Goal: Book appointment/travel/reservation

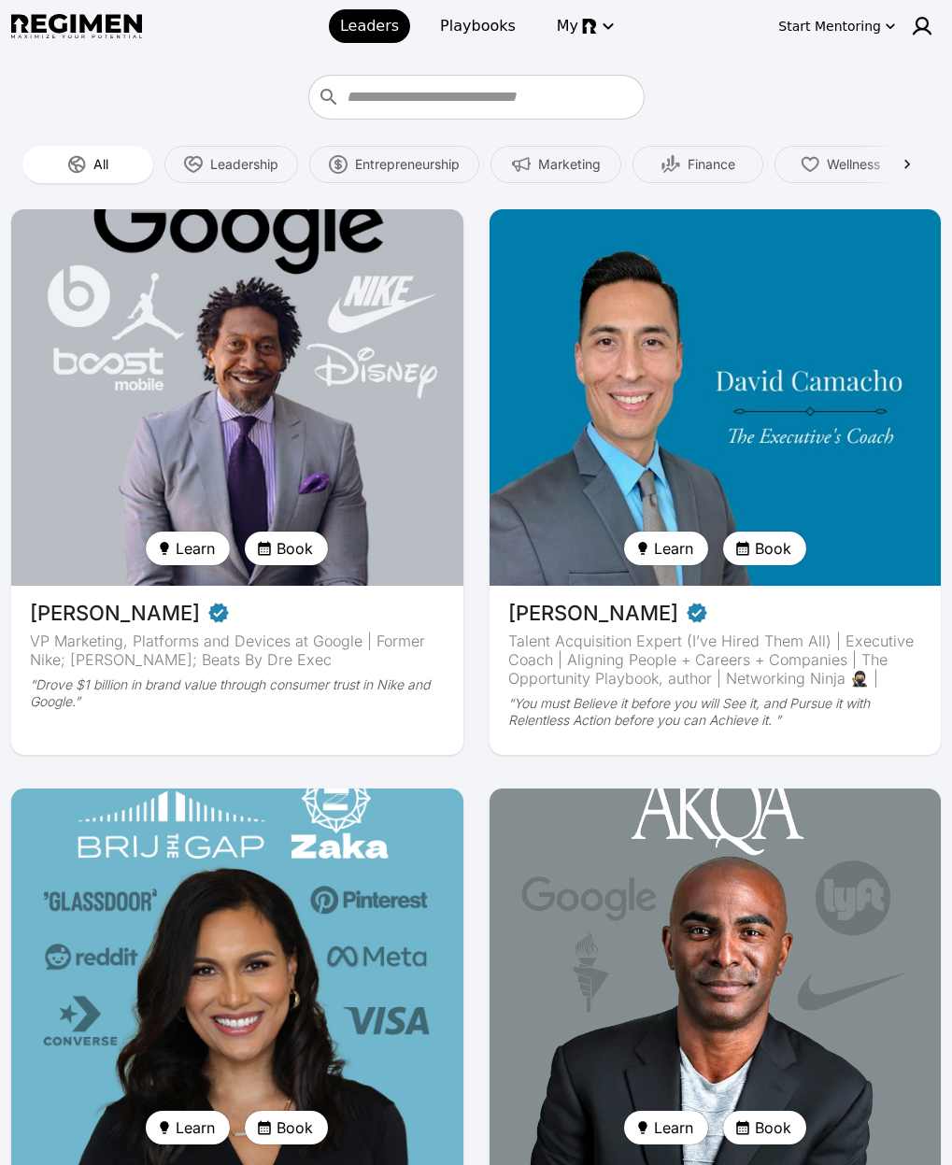
click at [174, 433] on img at bounding box center [237, 398] width 465 height 388
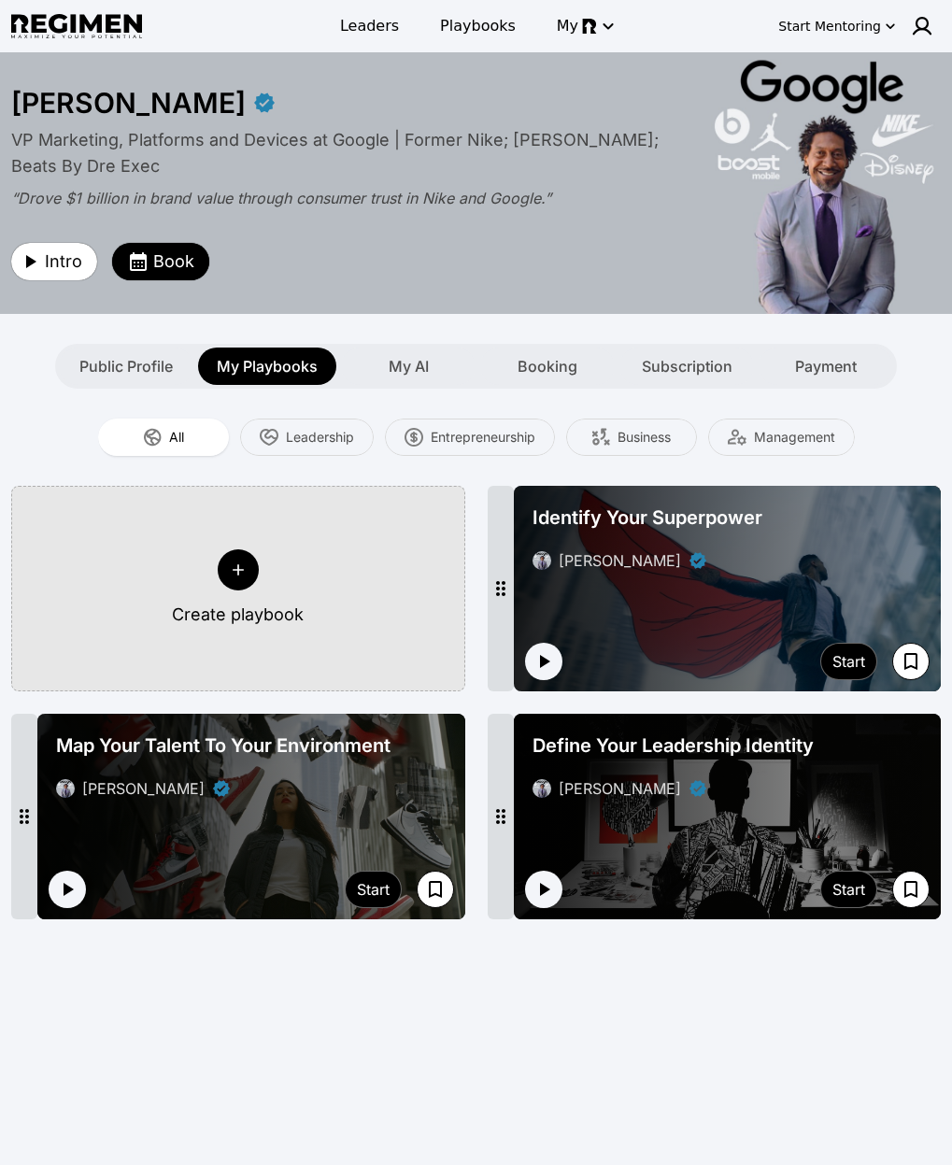
click at [583, 1043] on div "**********" at bounding box center [476, 606] width 952 height 1109
click at [435, 369] on div "My AI" at bounding box center [408, 366] width 135 height 37
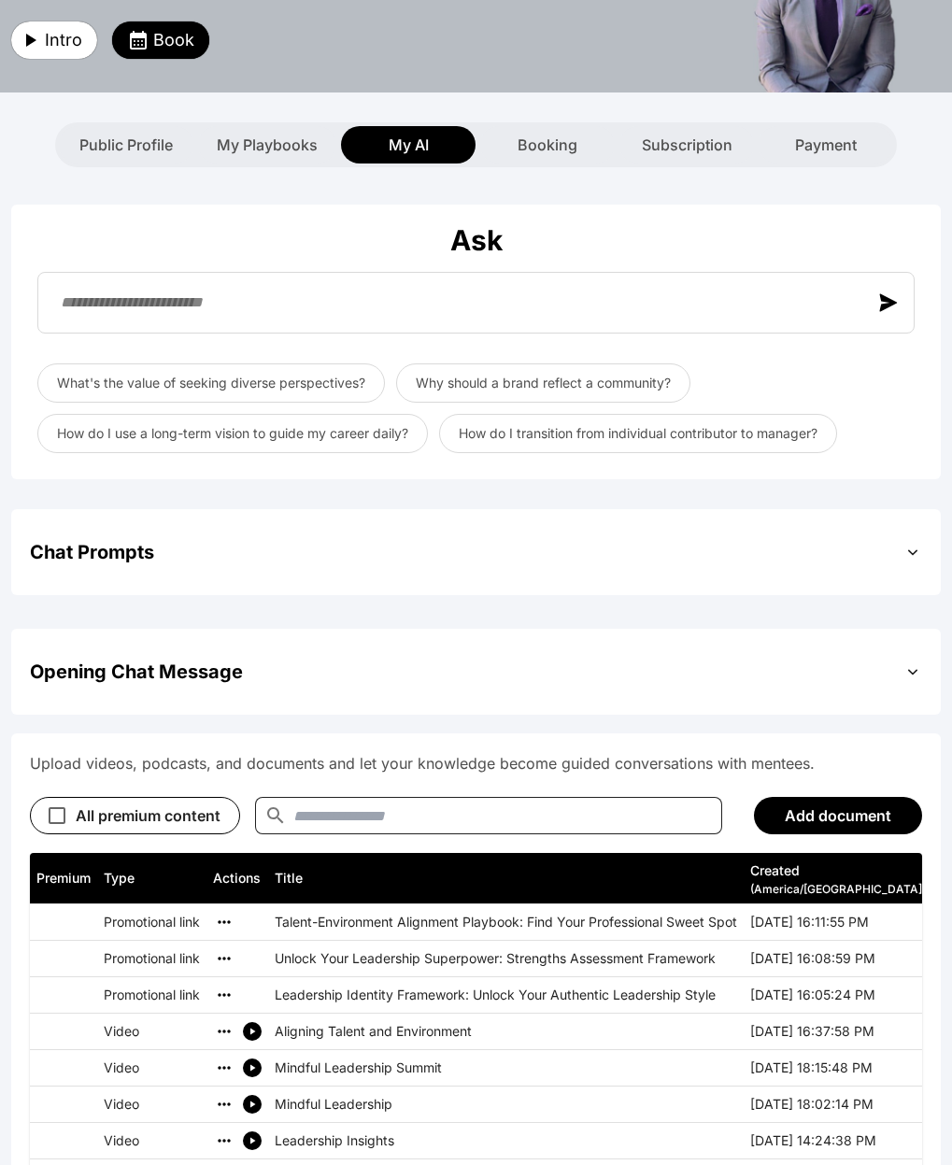
scroll to position [397, 0]
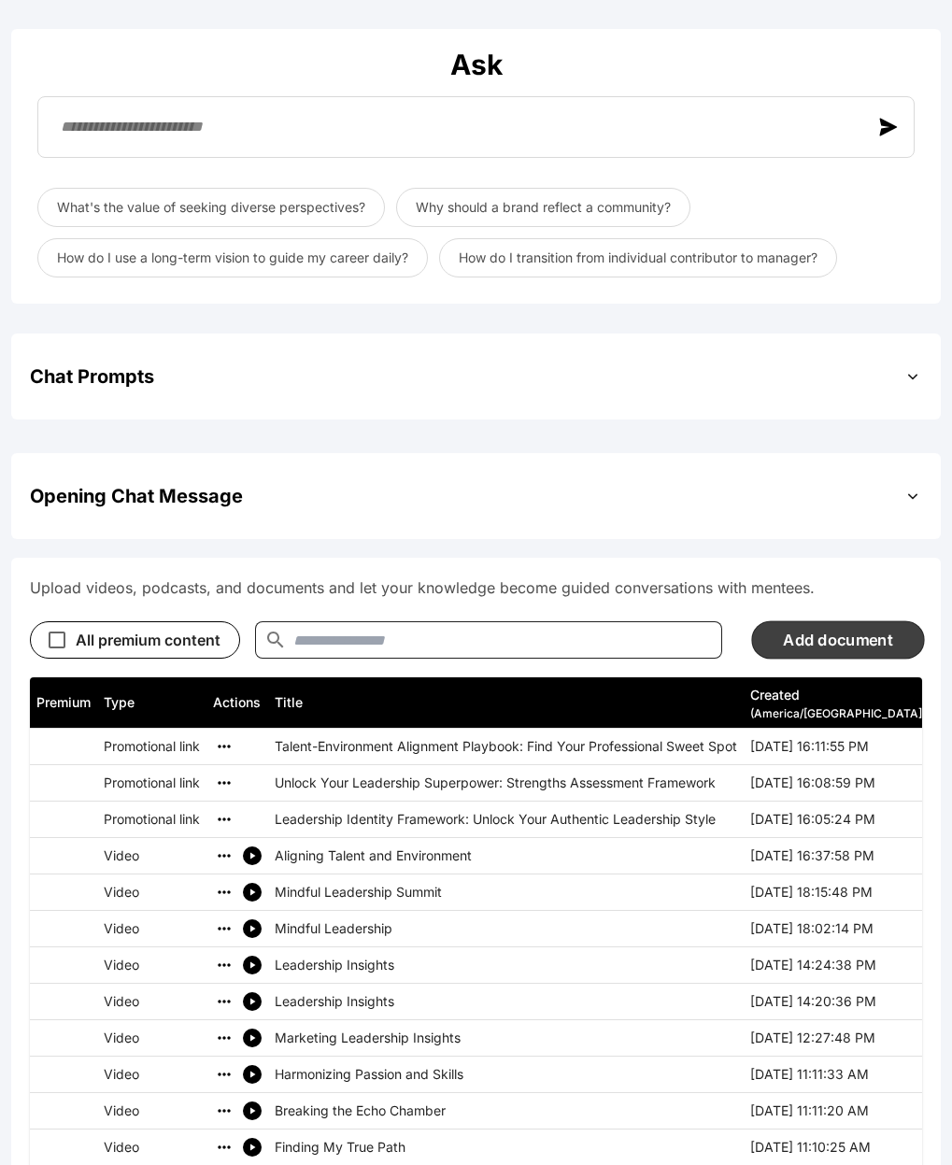
click at [869, 632] on button "Add document" at bounding box center [837, 639] width 173 height 38
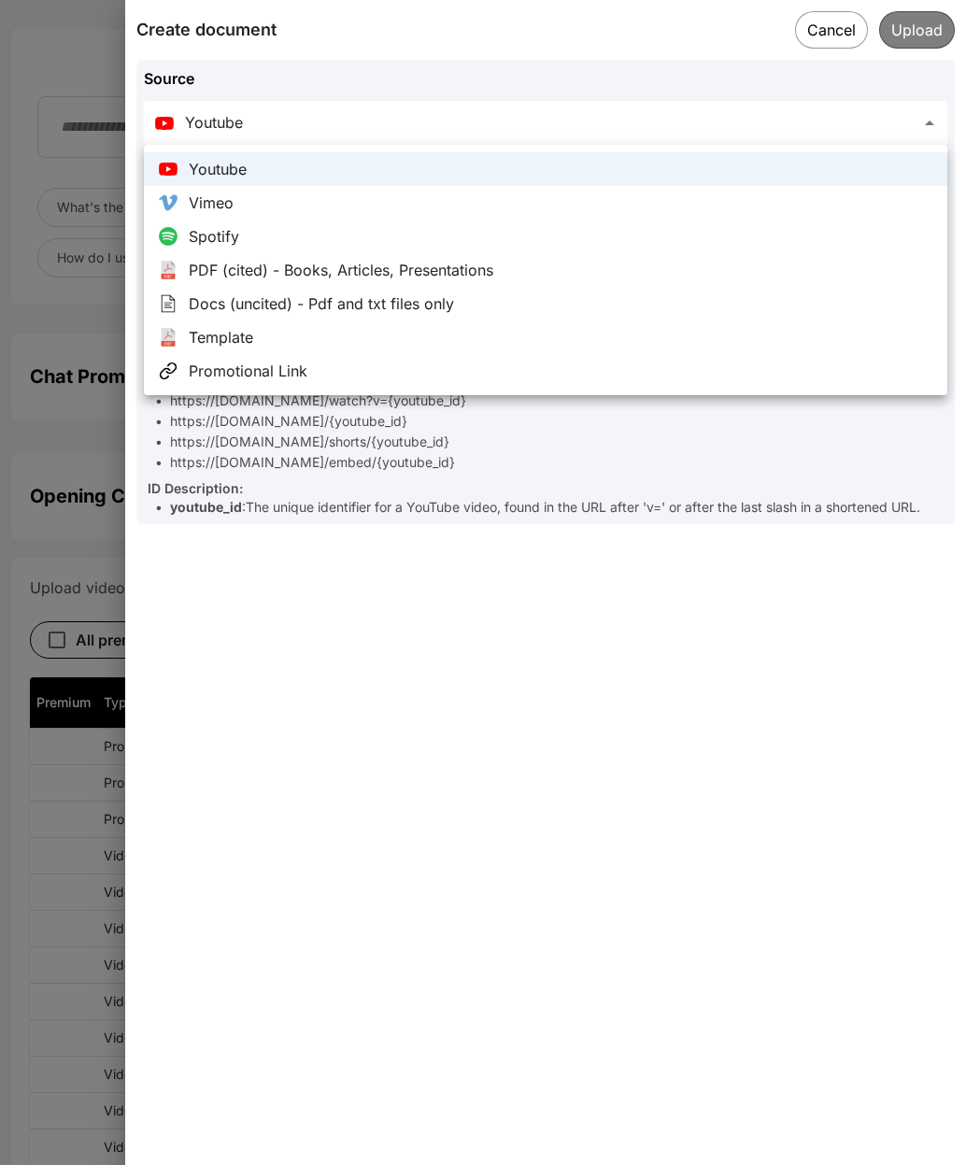
click at [822, 35] on div at bounding box center [483, 582] width 966 height 1165
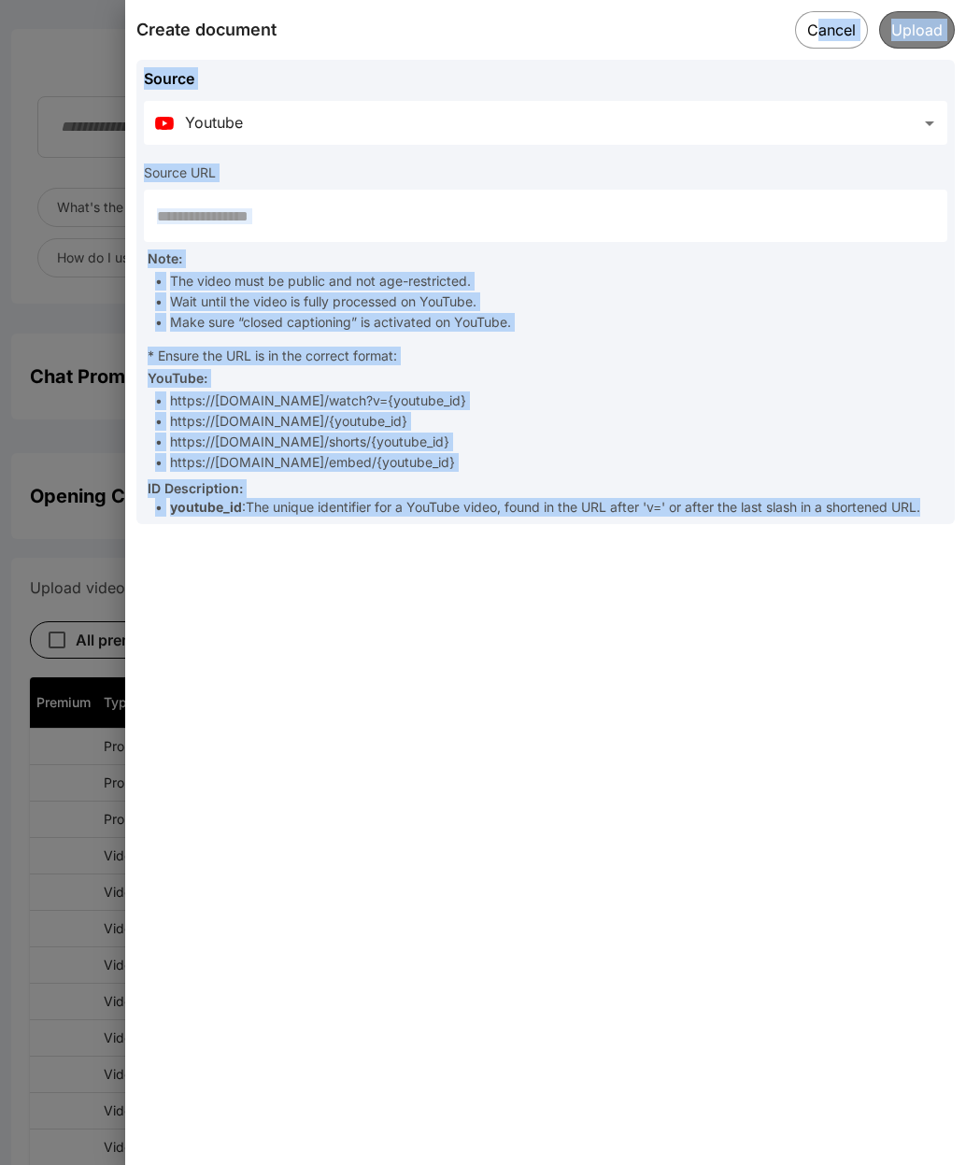
click at [836, 26] on button "Cancel" at bounding box center [831, 29] width 73 height 37
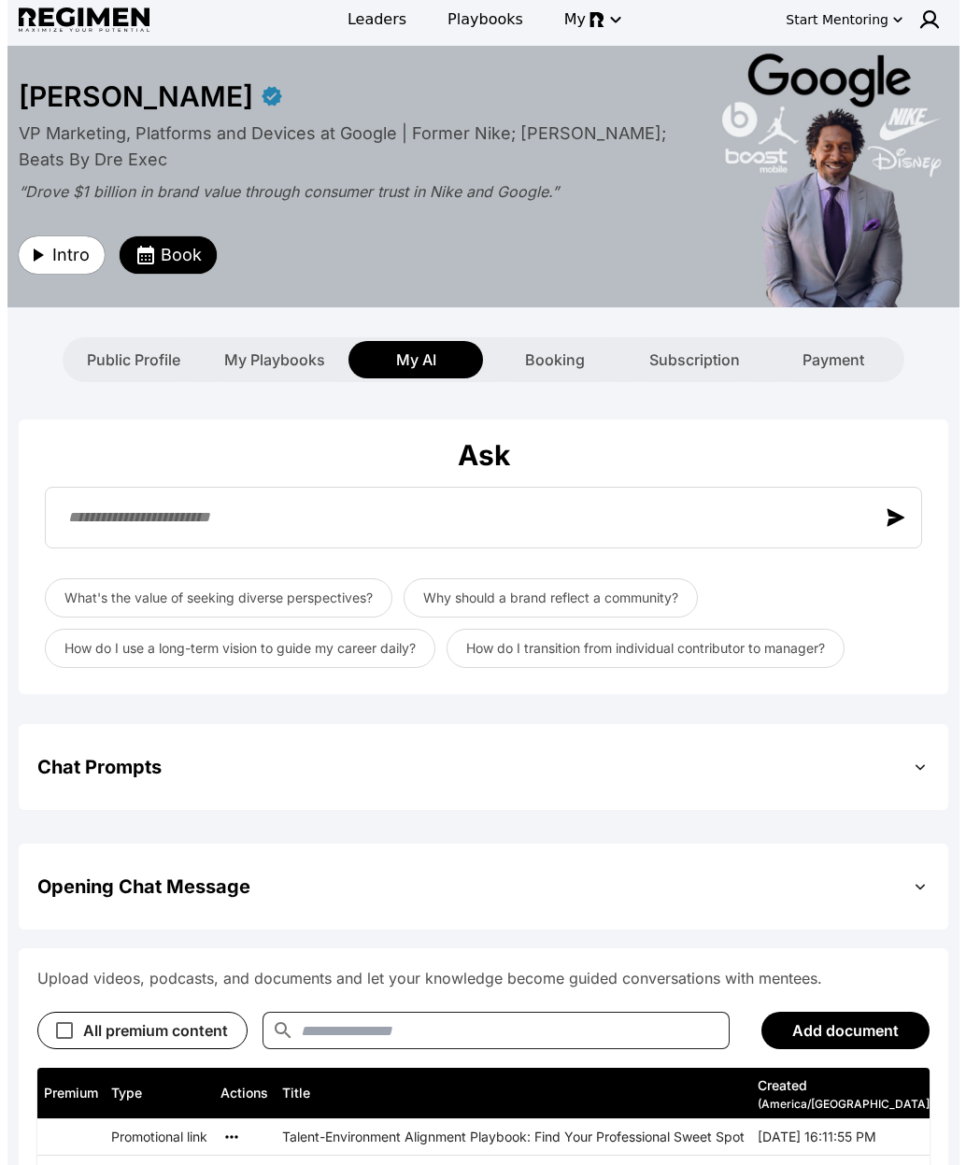
scroll to position [0, 0]
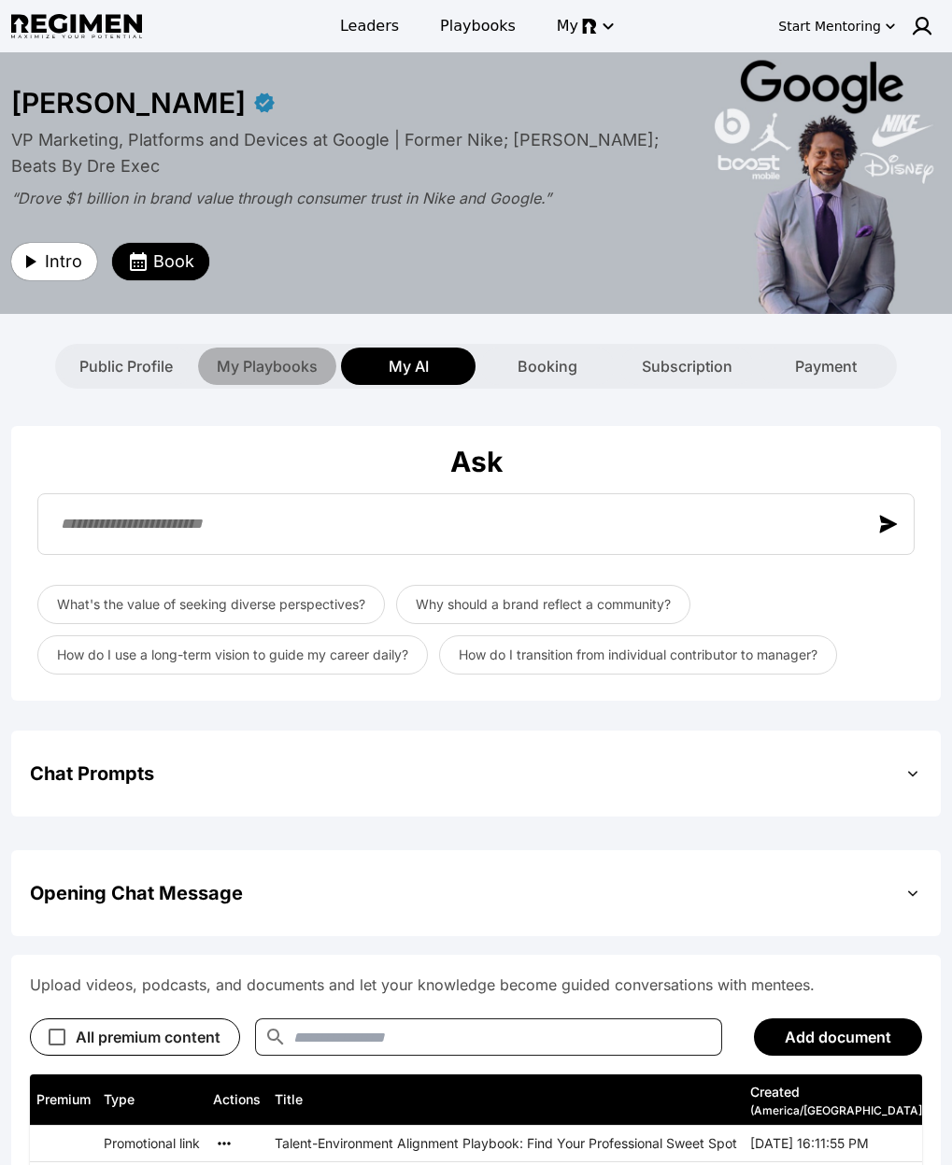
click at [326, 376] on div "My Playbooks" at bounding box center [267, 366] width 138 height 37
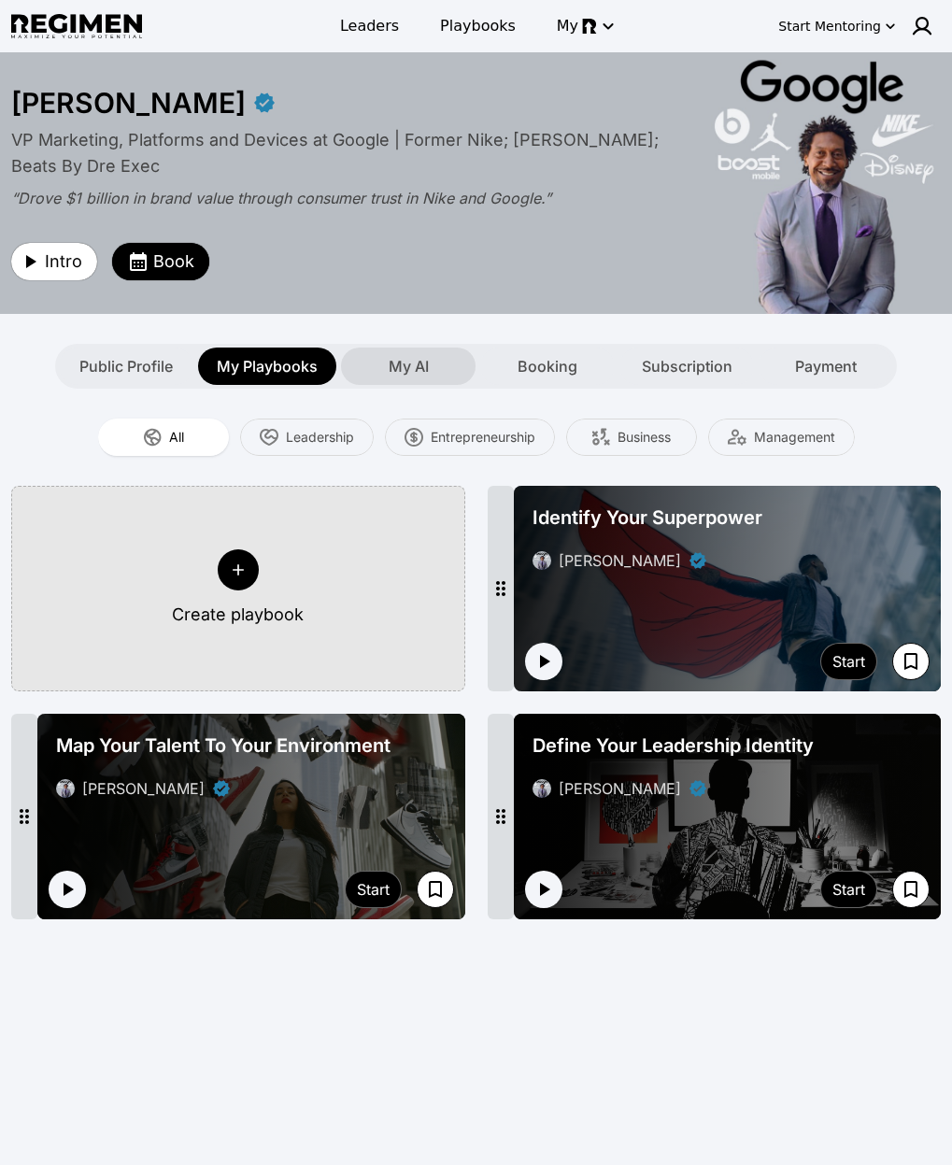
click at [396, 369] on span "My AI" at bounding box center [409, 366] width 40 height 22
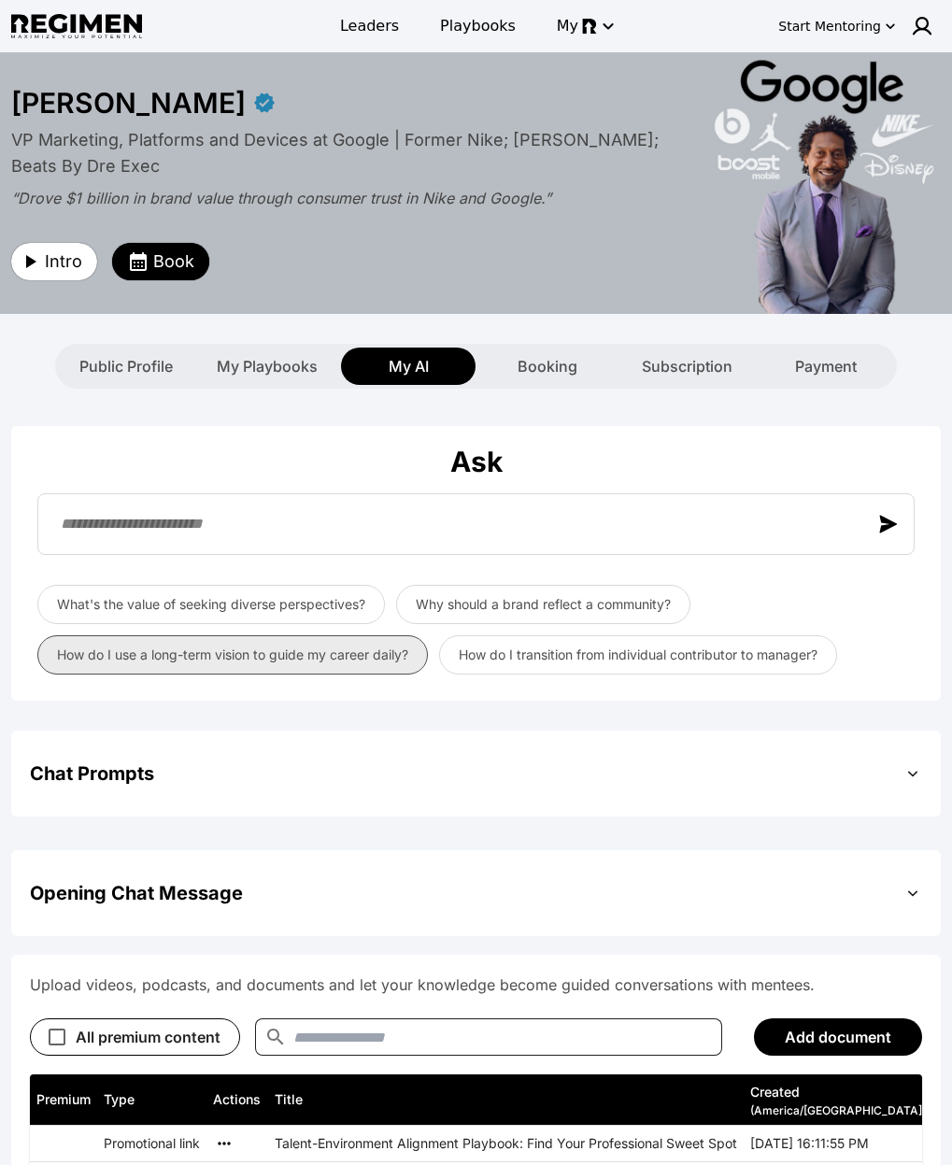
click at [237, 655] on button "How do I use a long-term vision to guide my career daily?" at bounding box center [232, 654] width 390 height 39
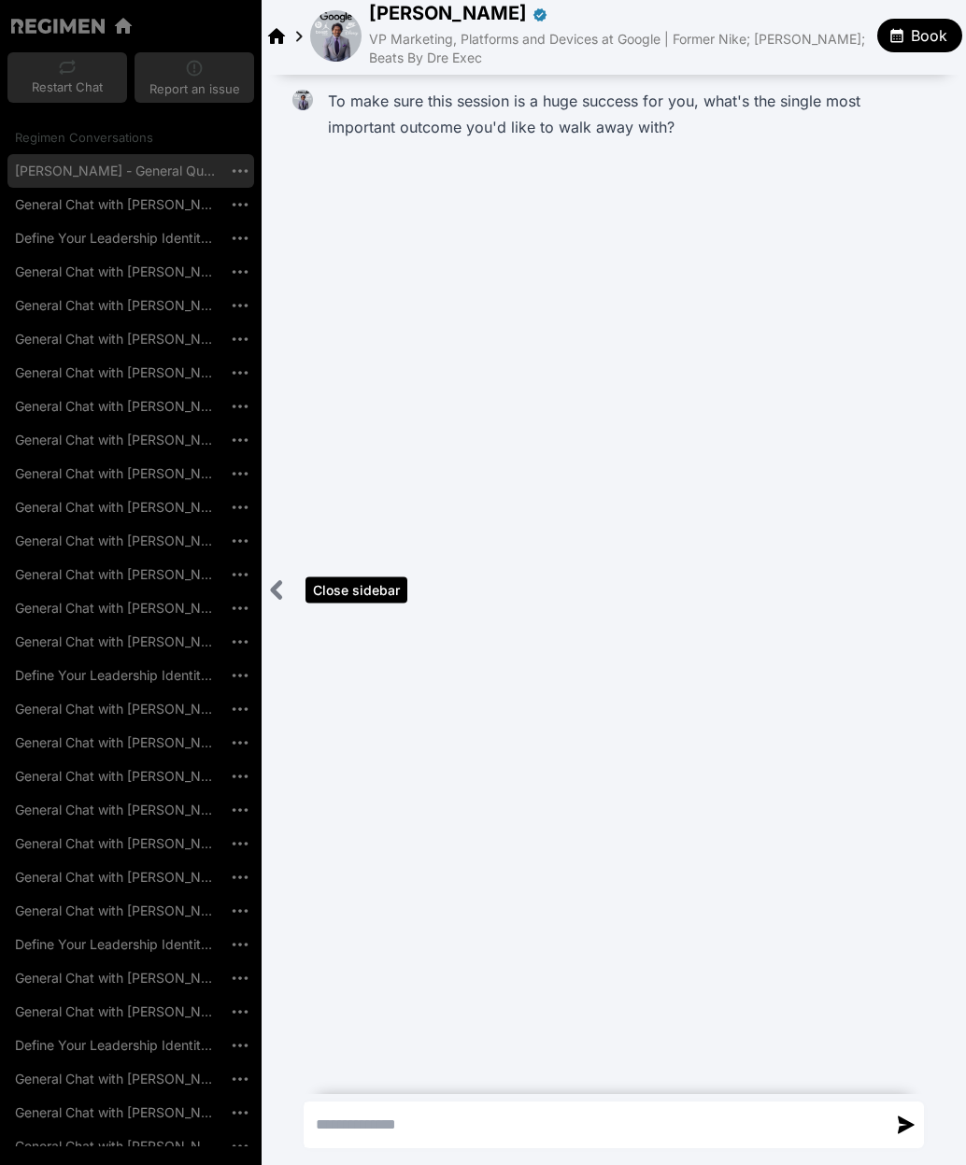
click at [279, 590] on icon "Close sidebar" at bounding box center [276, 589] width 23 height 23
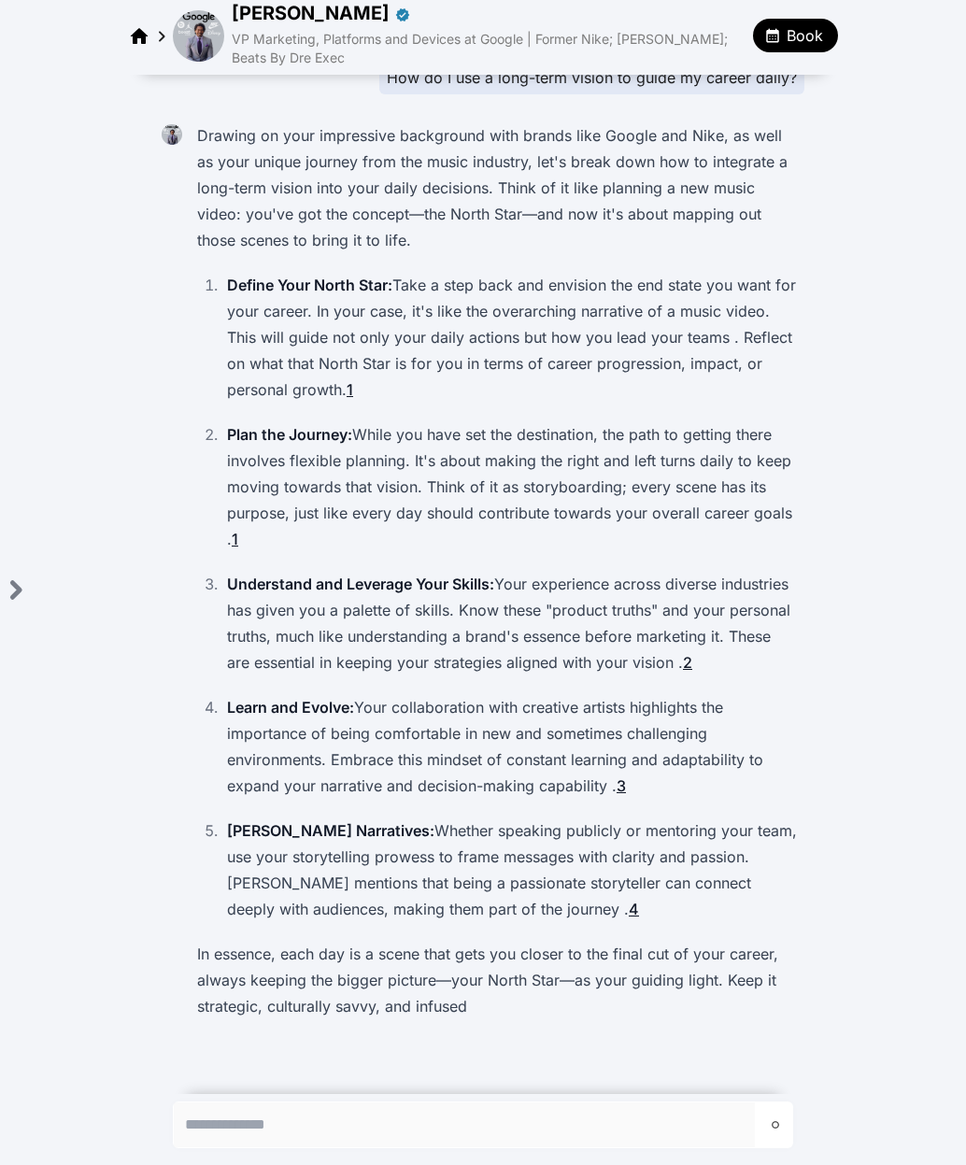
scroll to position [134, 0]
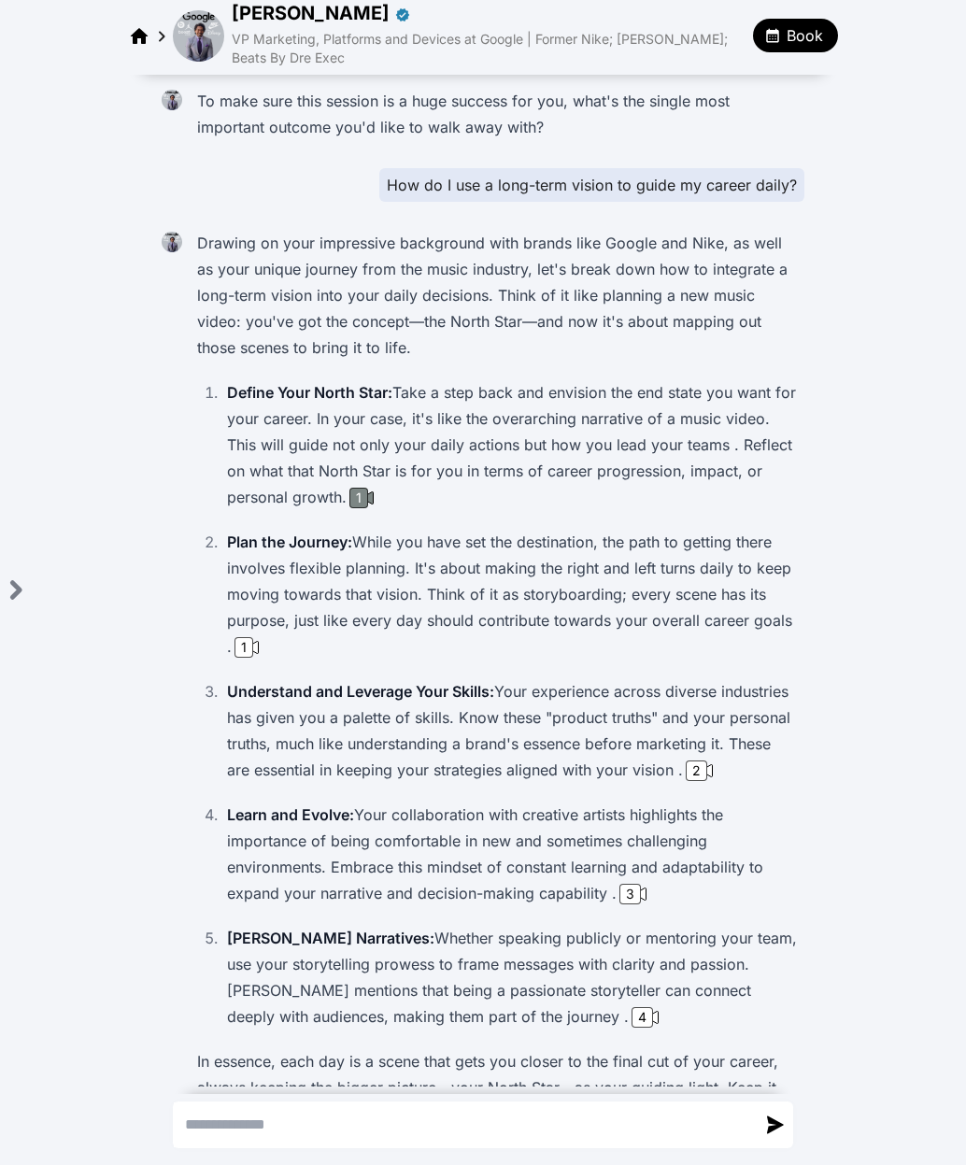
click at [358, 496] on div "1" at bounding box center [358, 498] width 19 height 21
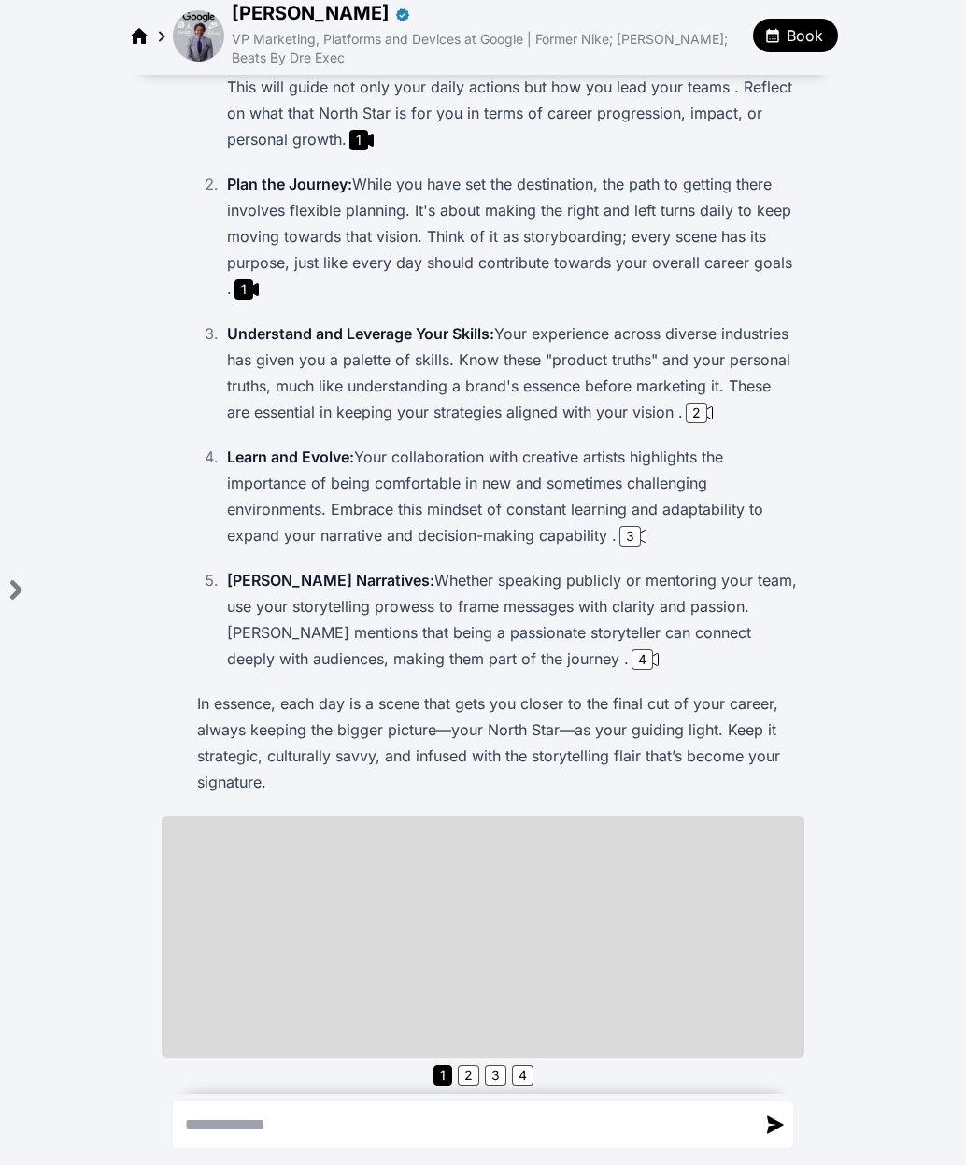
scroll to position [390, 0]
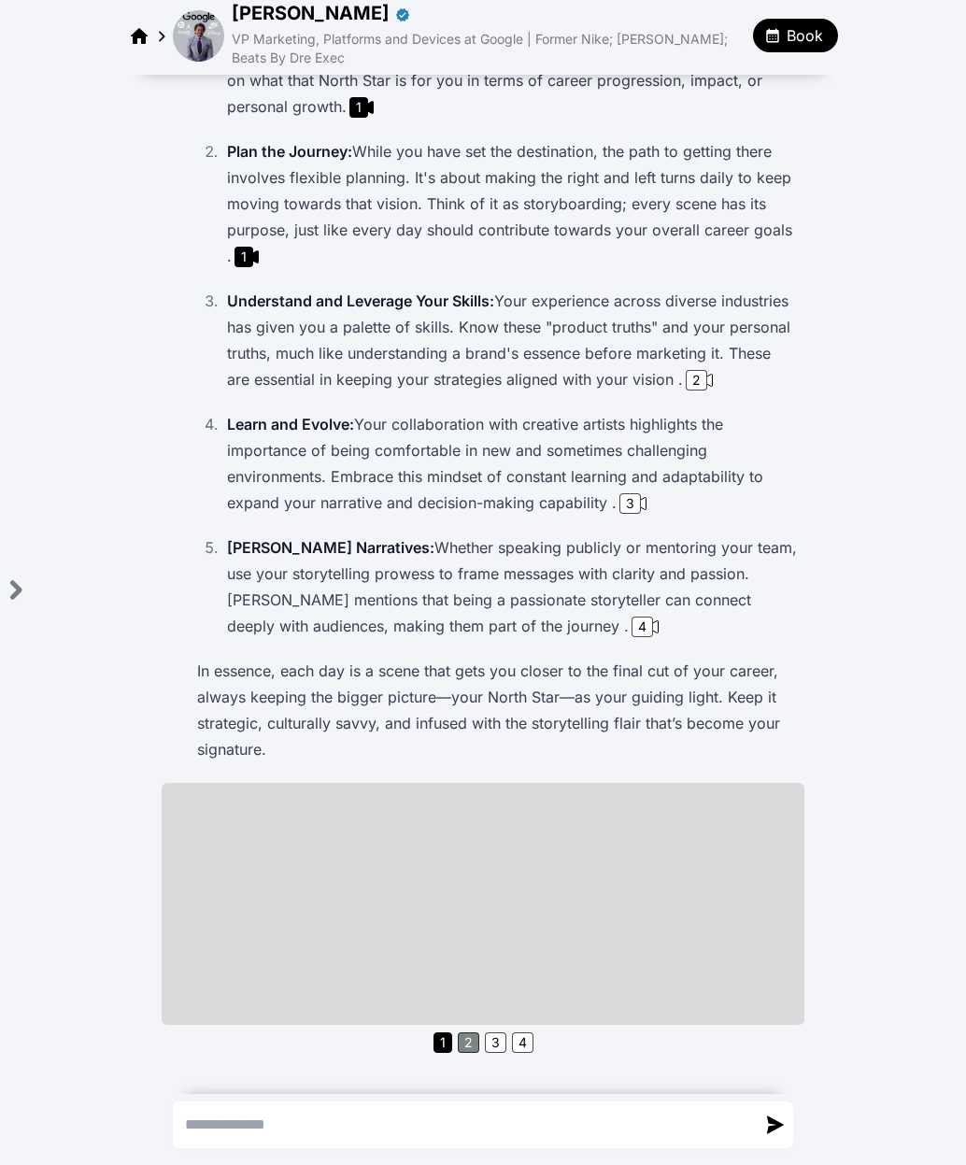
click at [460, 1053] on button "2" at bounding box center [468, 1042] width 21 height 21
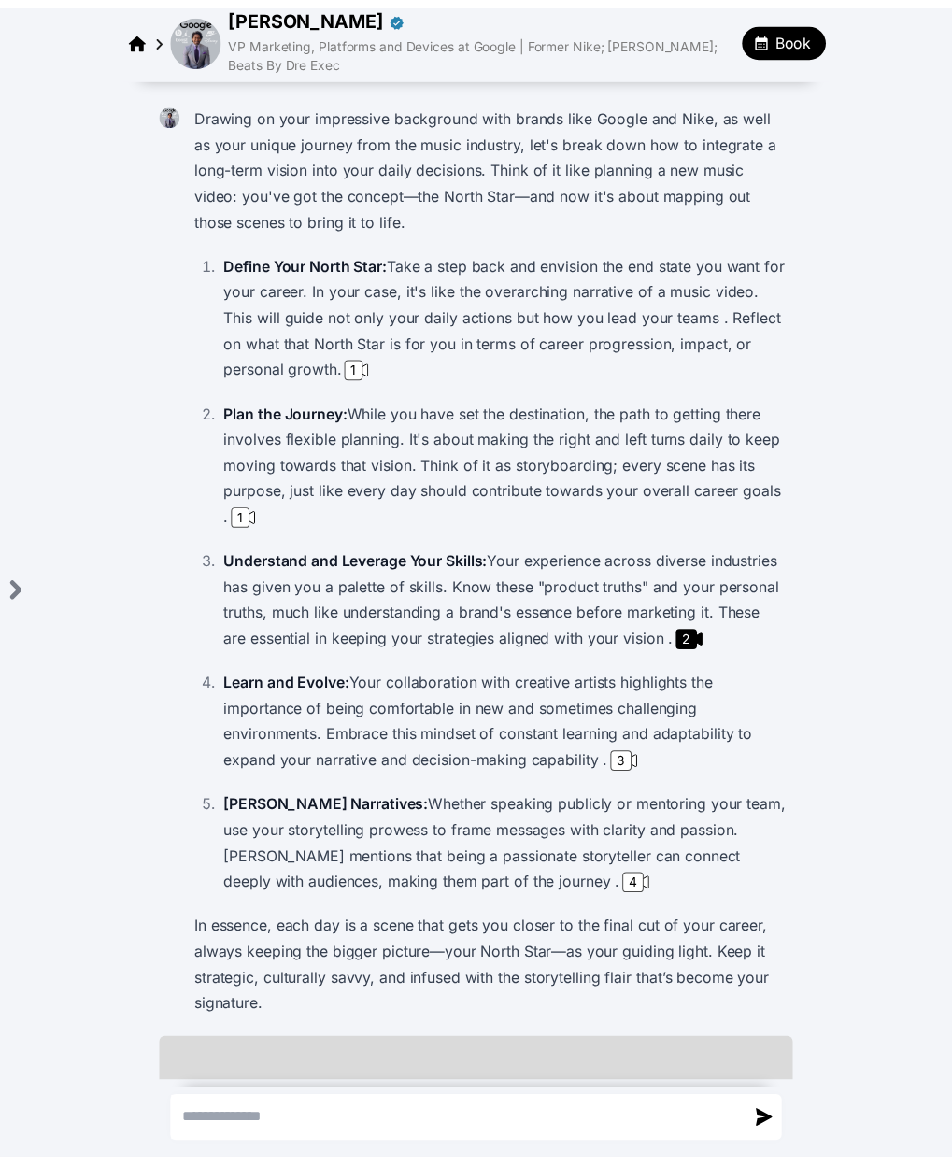
scroll to position [0, 0]
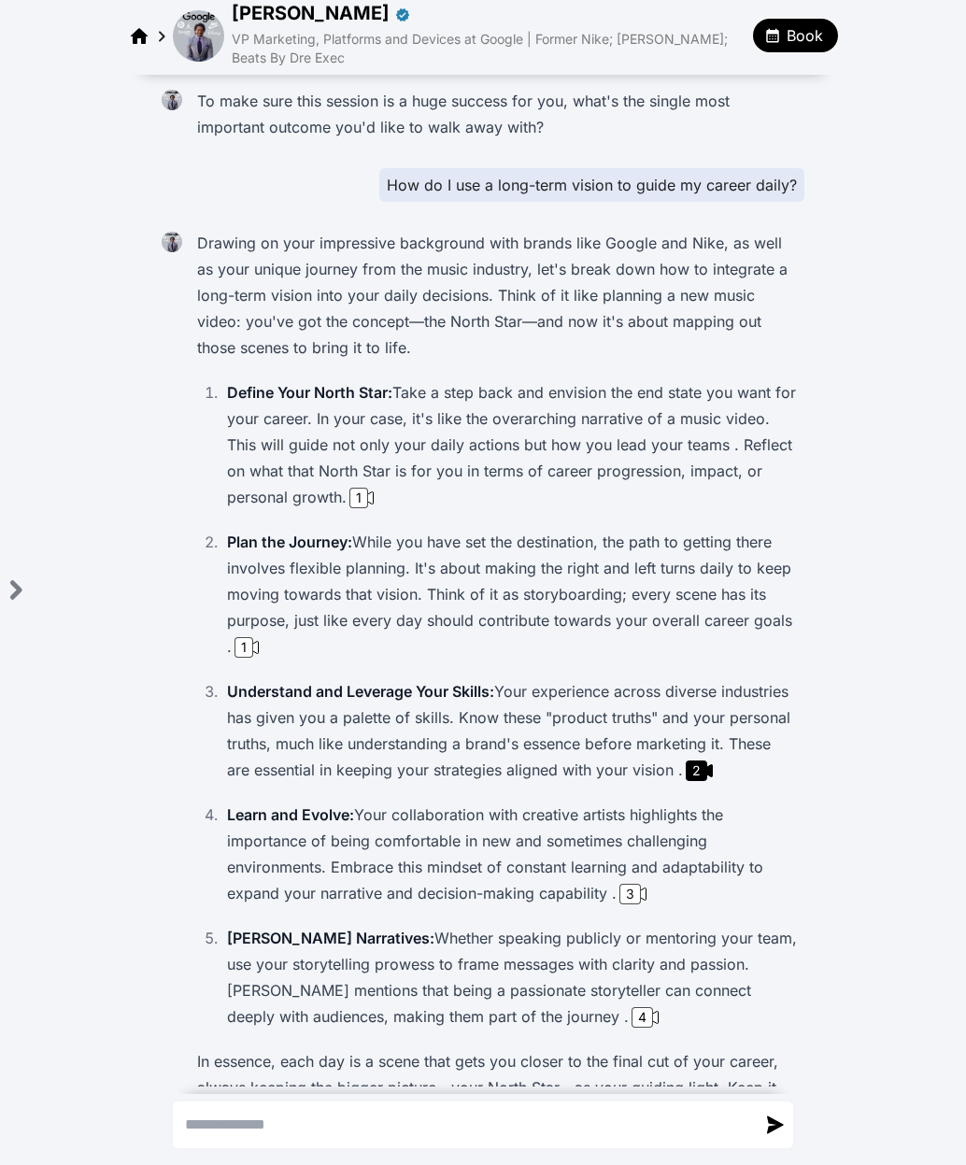
click at [812, 24] on span "Book" at bounding box center [805, 35] width 36 height 22
click at [823, 98] on span "Private one-on-one conversation" at bounding box center [831, 98] width 200 height 19
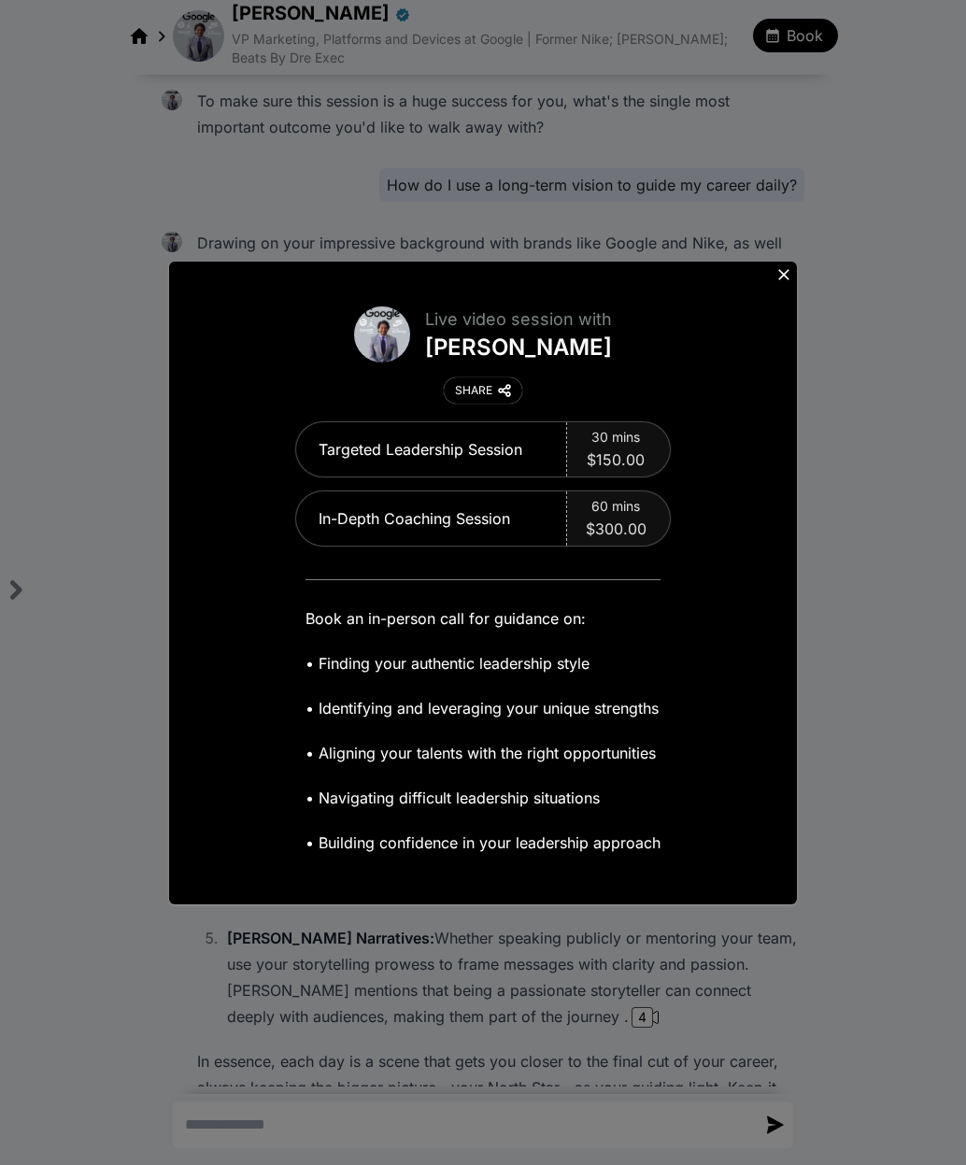
click at [785, 277] on icon at bounding box center [783, 274] width 19 height 19
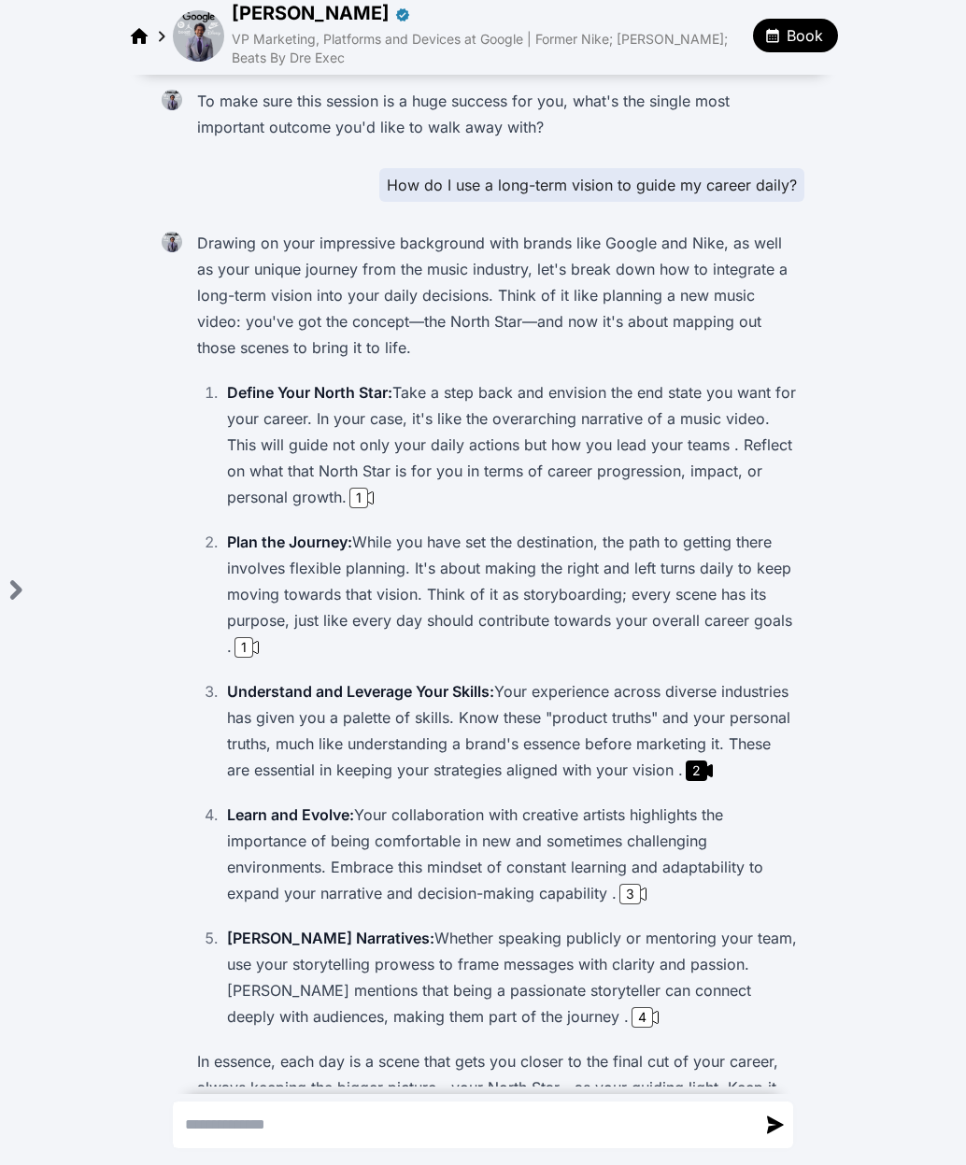
click at [206, 30] on img at bounding box center [198, 35] width 51 height 51
